Goal: Task Accomplishment & Management: Manage account settings

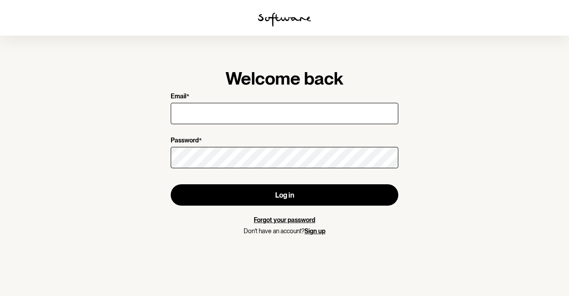
type input "[EMAIL_ADDRESS][DOMAIN_NAME]"
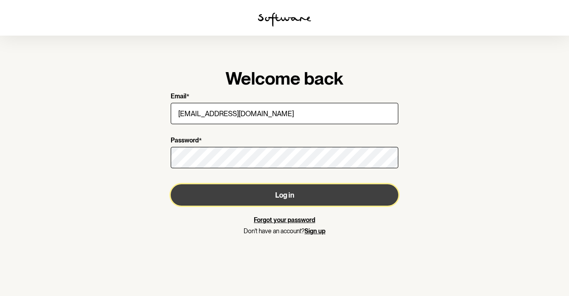
click at [293, 196] on button "Log in" at bounding box center [285, 194] width 228 height 21
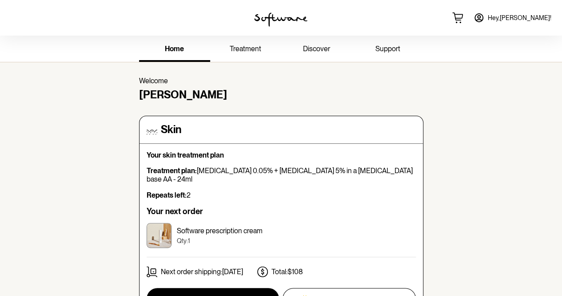
click at [518, 20] on link "Hey, [PERSON_NAME] !" at bounding box center [512, 17] width 88 height 21
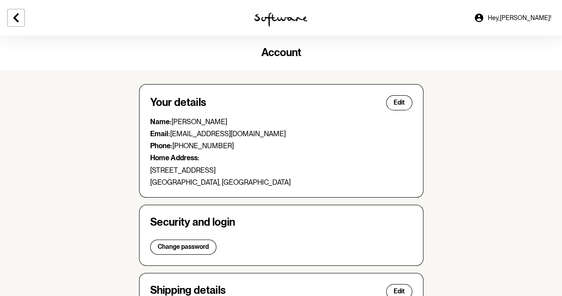
click at [483, 19] on icon at bounding box center [479, 17] width 8 height 8
click at [542, 22] on link "Hey, [PERSON_NAME] !" at bounding box center [512, 17] width 88 height 21
click at [13, 20] on icon at bounding box center [16, 17] width 11 height 11
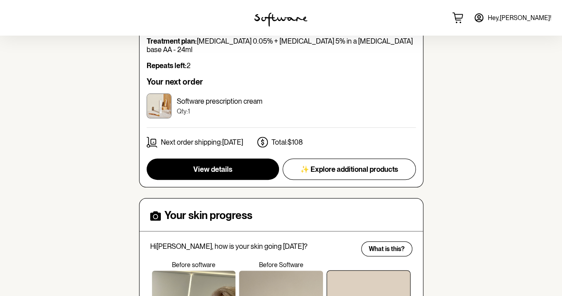
scroll to position [130, 0]
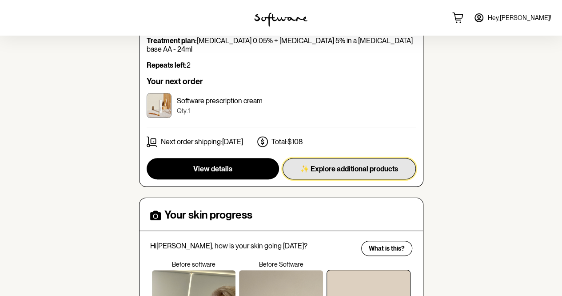
click at [369, 166] on button "✨ Explore additional products" at bounding box center [349, 168] width 133 height 21
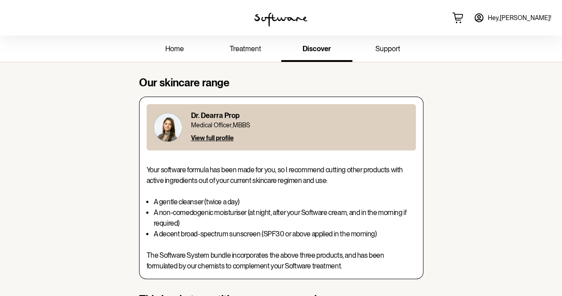
click at [252, 51] on span "treatment" at bounding box center [246, 48] width 32 height 8
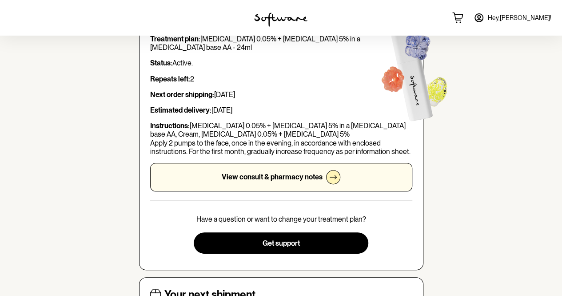
scroll to position [84, 0]
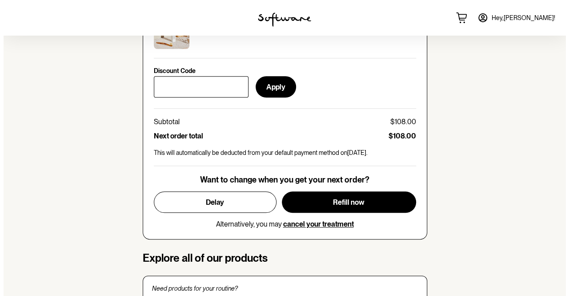
scroll to position [401, 0]
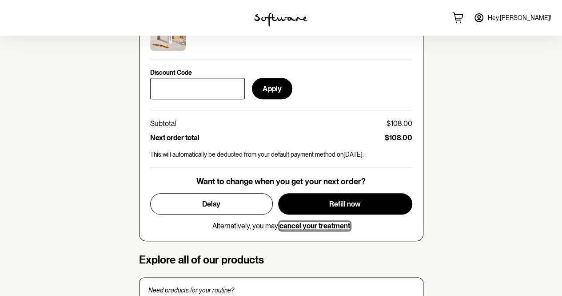
click at [330, 221] on span "cancel your treatment" at bounding box center [315, 225] width 71 height 8
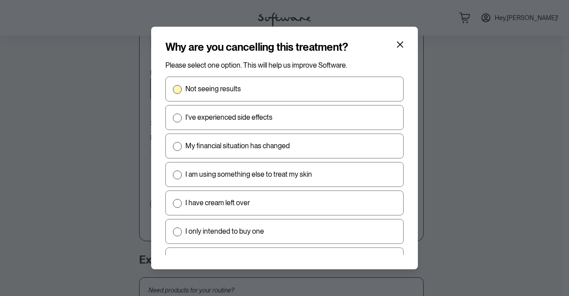
click at [231, 97] on label "Not seeing results" at bounding box center [284, 88] width 238 height 25
click at [173, 89] on input "Not seeing results" at bounding box center [172, 89] width 0 height 0
radio input "true"
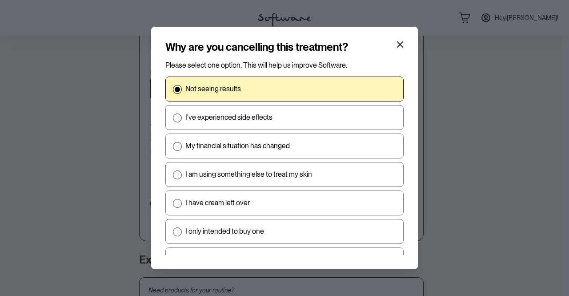
scroll to position [51, 0]
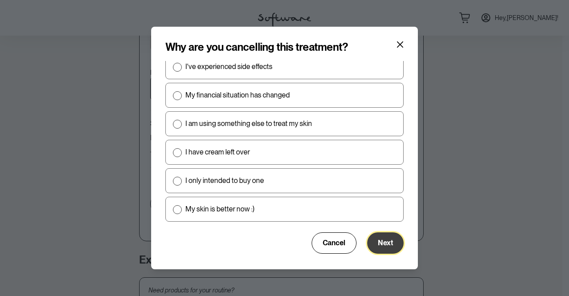
click at [386, 243] on button "Next" at bounding box center [385, 242] width 36 height 21
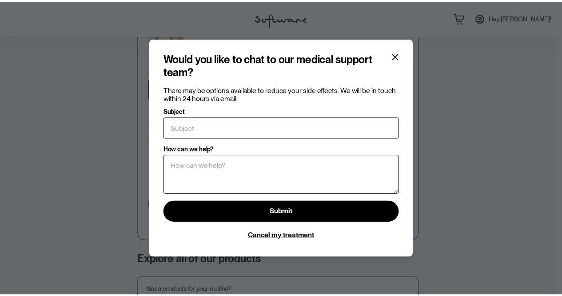
scroll to position [0, 0]
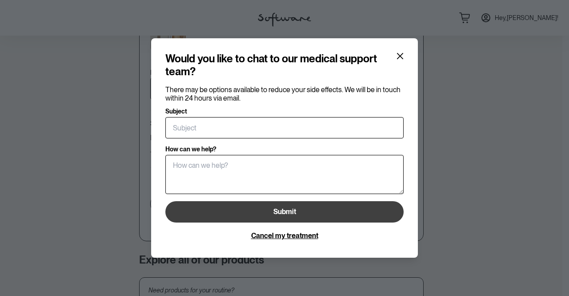
click at [294, 215] on button "Submit" at bounding box center [284, 211] width 238 height 21
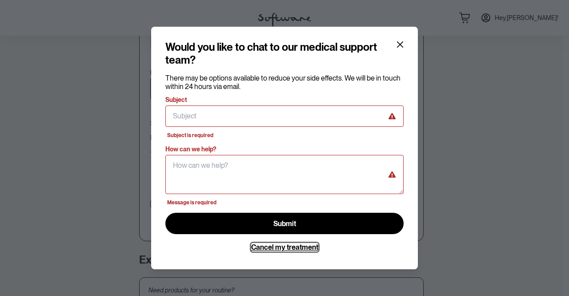
click at [303, 248] on span "Cancel my treatment" at bounding box center [284, 247] width 67 height 8
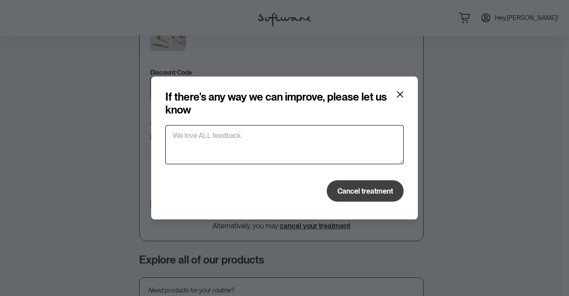
click at [368, 193] on span "Cancel treatment" at bounding box center [365, 191] width 56 height 8
